Goal: Task Accomplishment & Management: Manage account settings

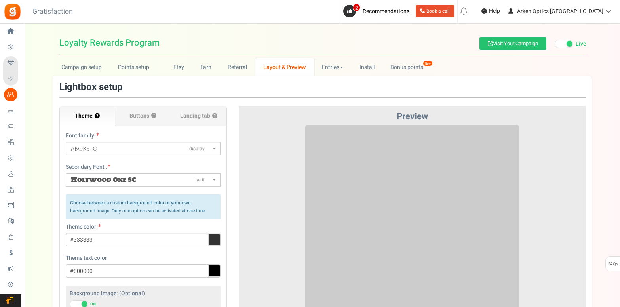
select select "5"
select select "622"
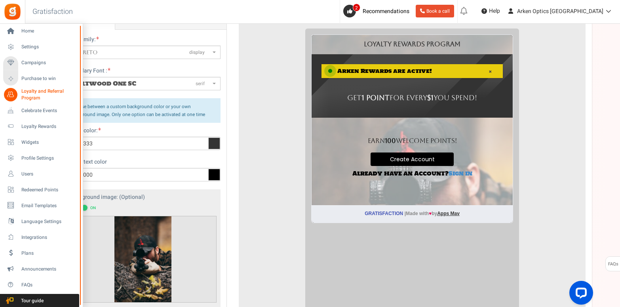
scroll to position [95, 0]
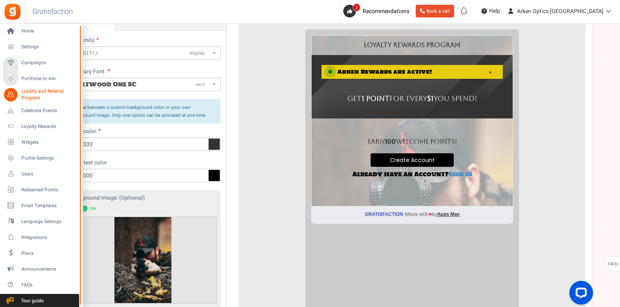
click at [31, 92] on span "Loyalty and Referral Program" at bounding box center [50, 94] width 58 height 13
click at [34, 91] on span "Loyalty and Referral Program" at bounding box center [50, 94] width 58 height 13
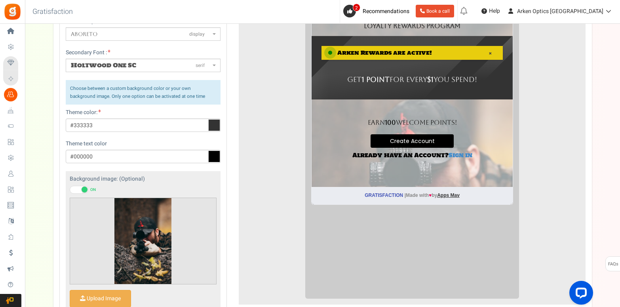
scroll to position [0, 0]
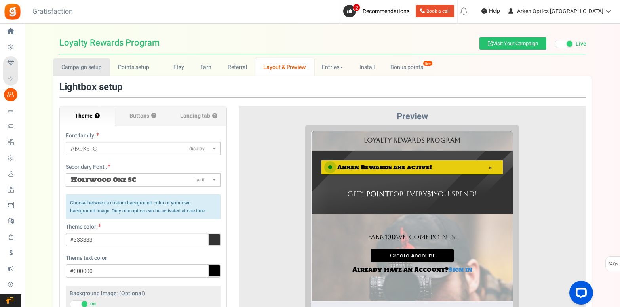
click at [73, 66] on link "Campaign setup" at bounding box center [81, 67] width 57 height 18
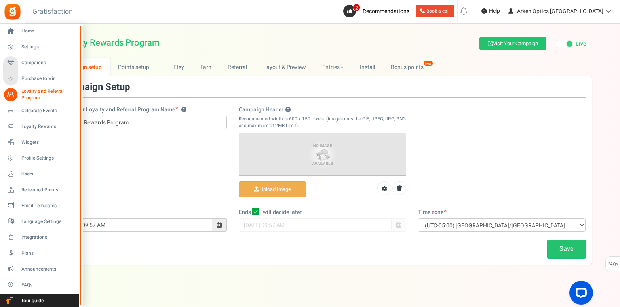
click at [40, 91] on span "Loyalty and Referral Program" at bounding box center [50, 94] width 58 height 13
click at [36, 127] on span "Loyalty Rewards" at bounding box center [48, 126] width 55 height 7
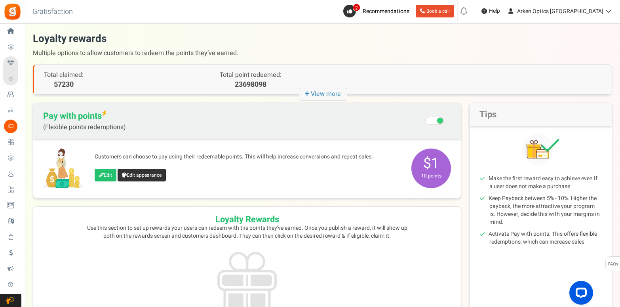
click at [141, 175] on link "Edit appearance" at bounding box center [142, 175] width 48 height 13
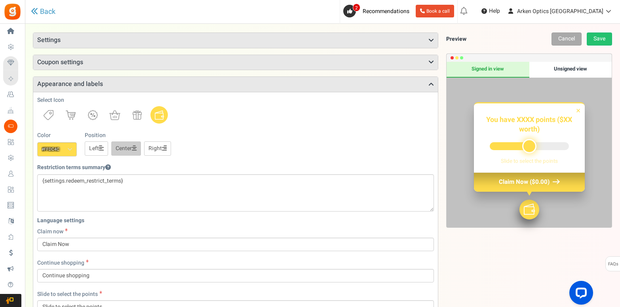
scroll to position [42, 0]
click at [69, 150] on span at bounding box center [69, 149] width 5 height 6
click at [69, 150] on input "#ffdc4c" at bounding box center [57, 149] width 40 height 14
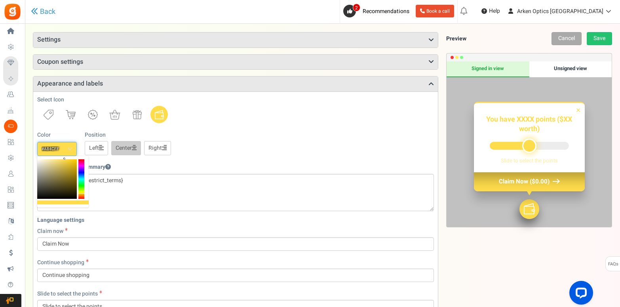
click at [82, 169] on div at bounding box center [81, 179] width 6 height 40
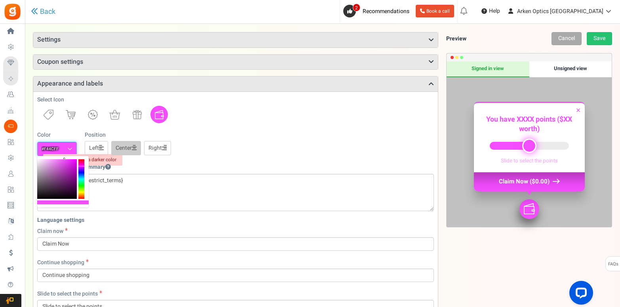
click at [81, 166] on div at bounding box center [81, 179] width 6 height 40
click at [161, 160] on div "Restriction terms summary View example" at bounding box center [235, 167] width 397 height 14
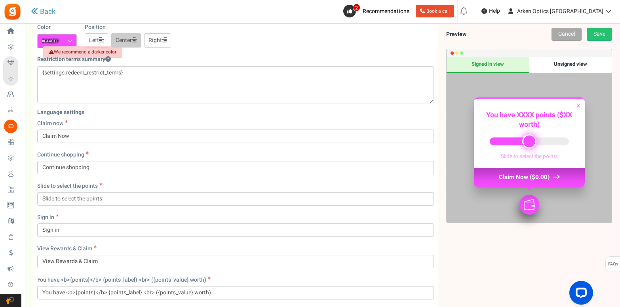
scroll to position [150, 0]
click at [595, 38] on link "Save" at bounding box center [599, 34] width 25 height 13
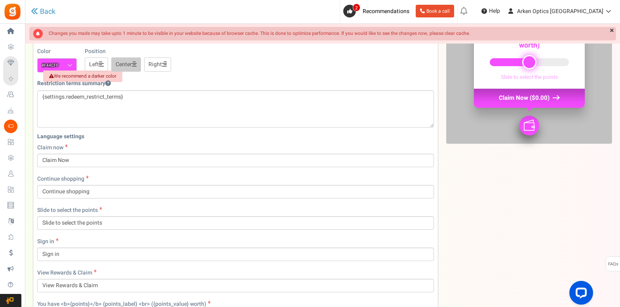
scroll to position [26, 0]
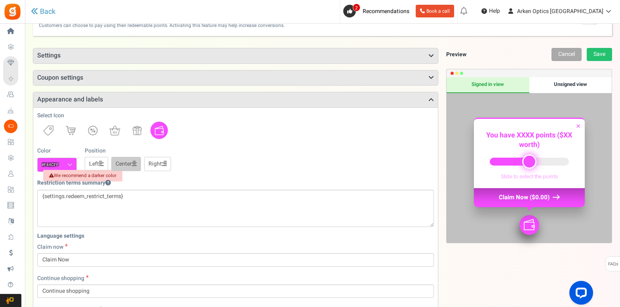
click at [68, 163] on span at bounding box center [69, 165] width 5 height 6
click at [68, 163] on input "#f44cff" at bounding box center [57, 165] width 40 height 14
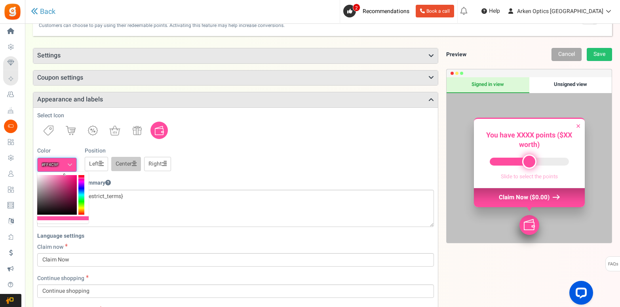
click at [81, 178] on div at bounding box center [81, 195] width 6 height 40
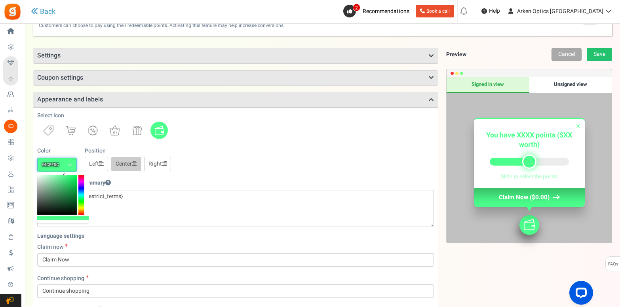
click at [81, 199] on div at bounding box center [81, 195] width 6 height 40
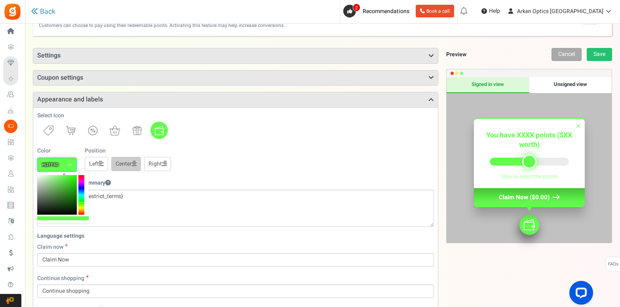
click at [81, 202] on div at bounding box center [81, 195] width 6 height 40
click at [81, 204] on div at bounding box center [81, 195] width 6 height 40
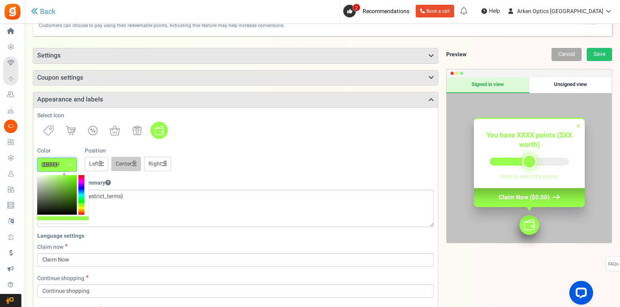
click at [81, 199] on div at bounding box center [81, 195] width 6 height 40
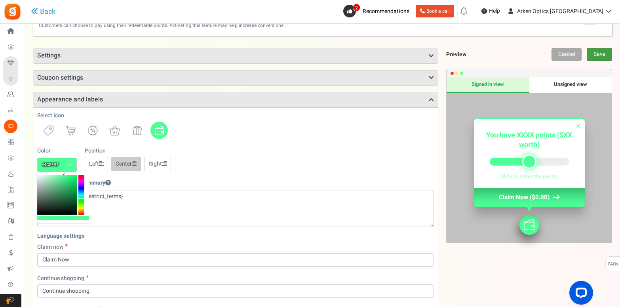
click at [603, 57] on link "Save" at bounding box center [599, 54] width 25 height 13
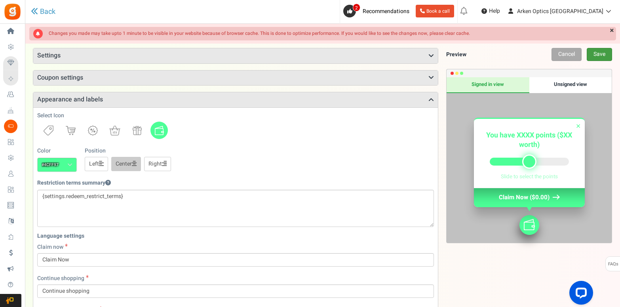
scroll to position [26, 0]
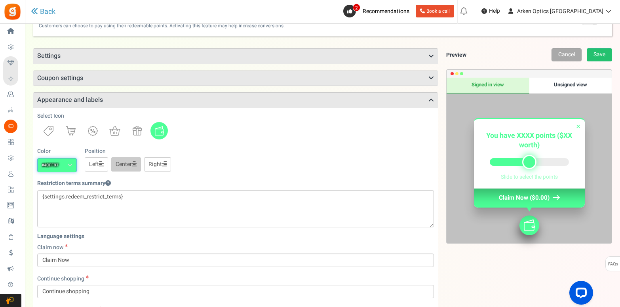
click at [63, 165] on input "#4cff97" at bounding box center [57, 165] width 40 height 14
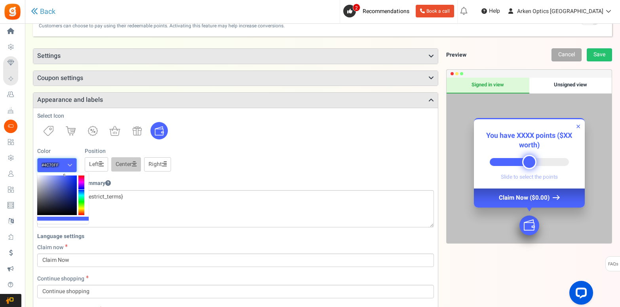
type input "#4c7bff"
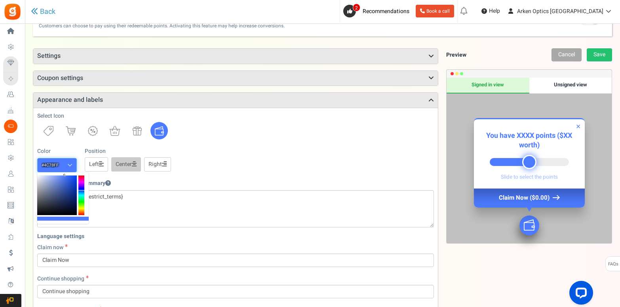
drag, startPoint x: 82, startPoint y: 199, endPoint x: 81, endPoint y: 190, distance: 9.1
click at [81, 190] on div at bounding box center [81, 195] width 6 height 40
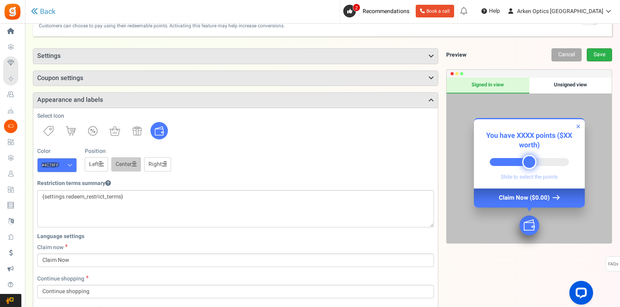
click at [603, 55] on link "Save" at bounding box center [599, 54] width 25 height 13
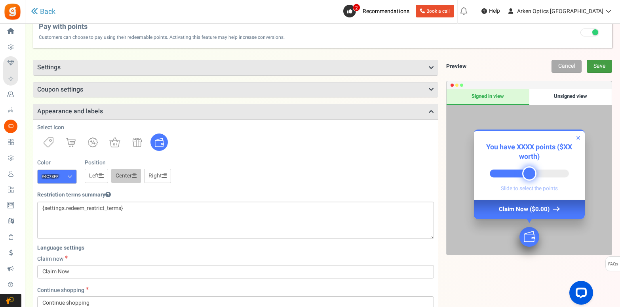
scroll to position [0, 0]
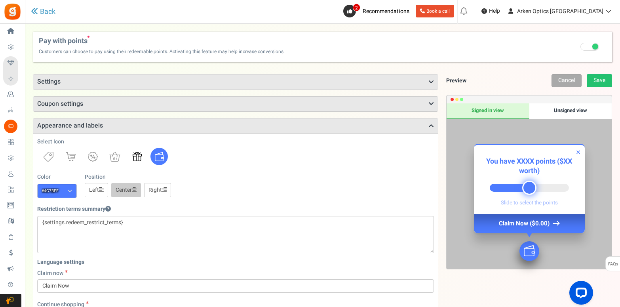
click at [138, 158] on img at bounding box center [137, 156] width 9 height 9
click at [115, 157] on img at bounding box center [114, 157] width 11 height 10
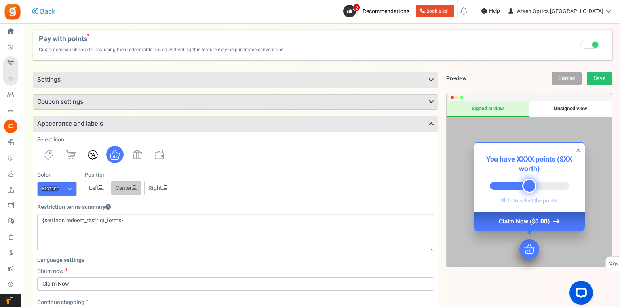
click at [93, 155] on img at bounding box center [93, 155] width 10 height 10
click at [76, 157] on link at bounding box center [70, 154] width 17 height 17
click at [47, 155] on img at bounding box center [49, 155] width 10 height 10
click at [70, 152] on img at bounding box center [71, 154] width 10 height 9
click at [162, 158] on link at bounding box center [158, 154] width 17 height 17
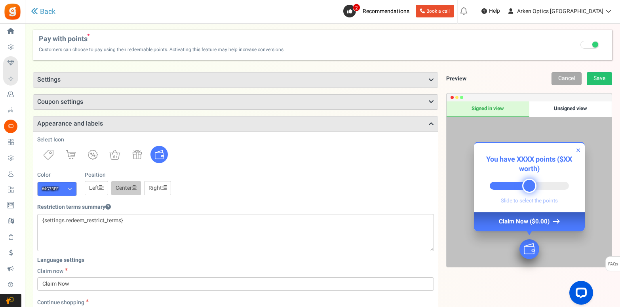
scroll to position [0, 0]
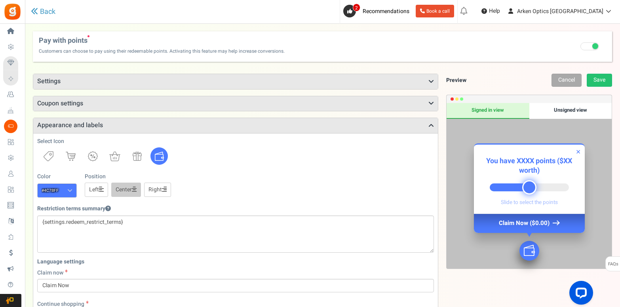
click at [214, 161] on div at bounding box center [235, 155] width 397 height 17
